Goal: Subscribe to service/newsletter

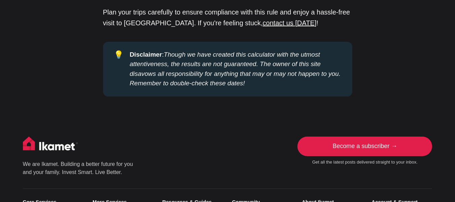
scroll to position [1173, 0]
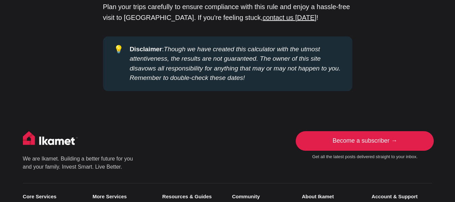
click at [359, 131] on link "Become a subscriber →" at bounding box center [365, 141] width 135 height 20
